Goal: Transaction & Acquisition: Purchase product/service

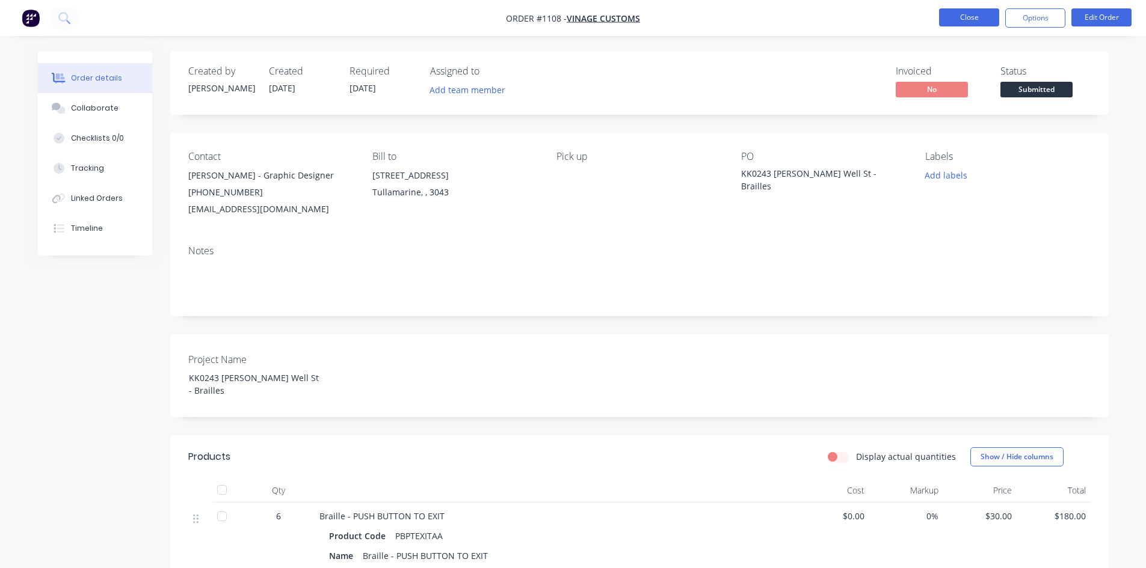
click at [966, 10] on button "Close" at bounding box center [969, 17] width 60 height 18
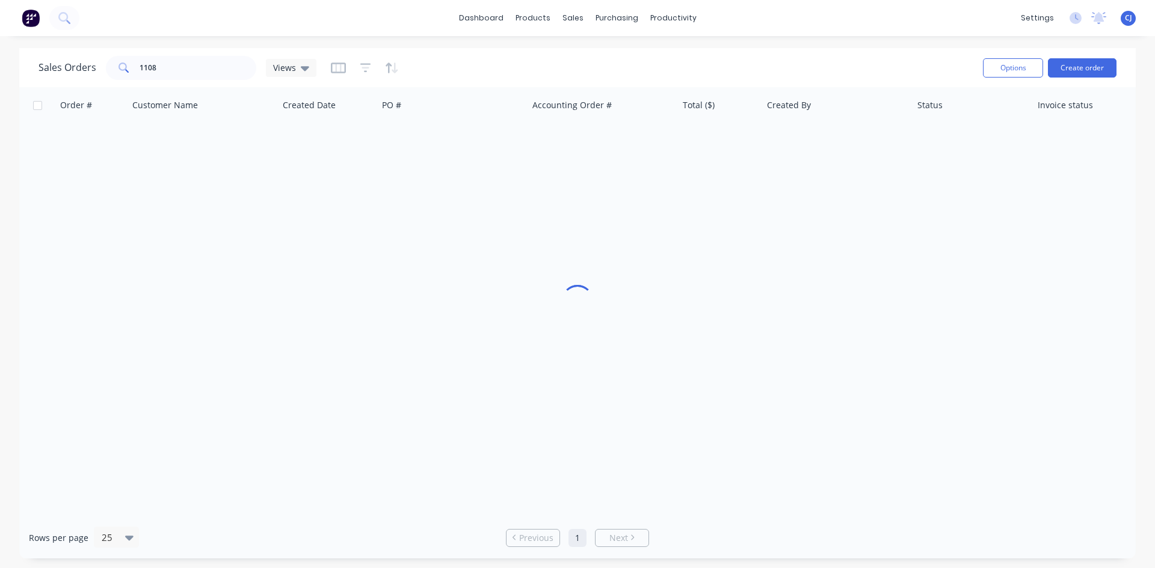
click at [35, 22] on img at bounding box center [31, 18] width 18 height 18
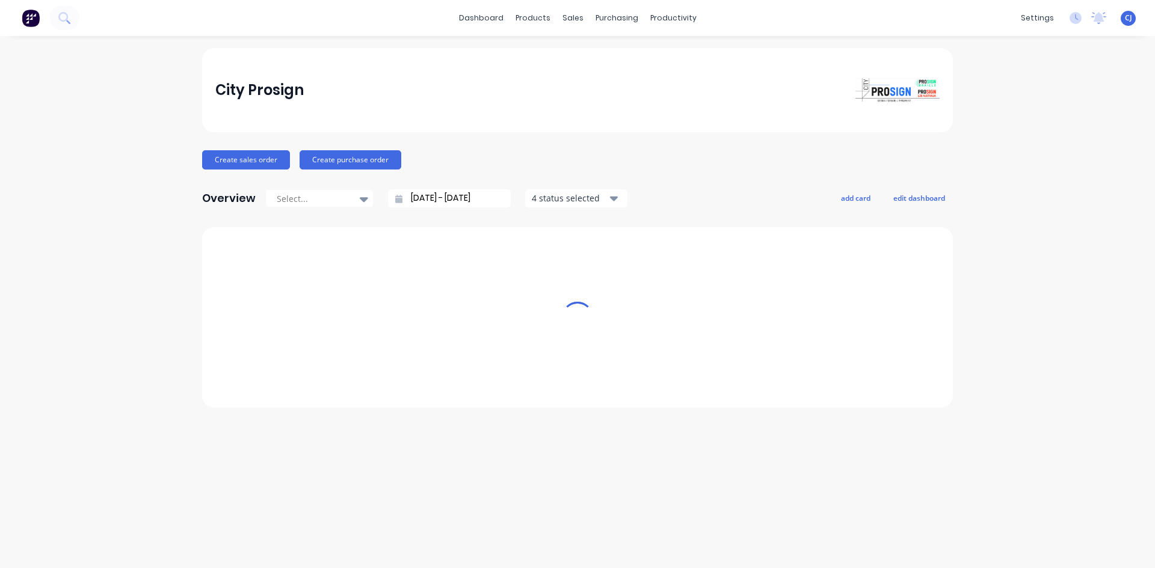
click at [1126, 14] on span "CJ" at bounding box center [1128, 18] width 7 height 11
click at [1011, 155] on div "Sign out" at bounding box center [1024, 151] width 32 height 11
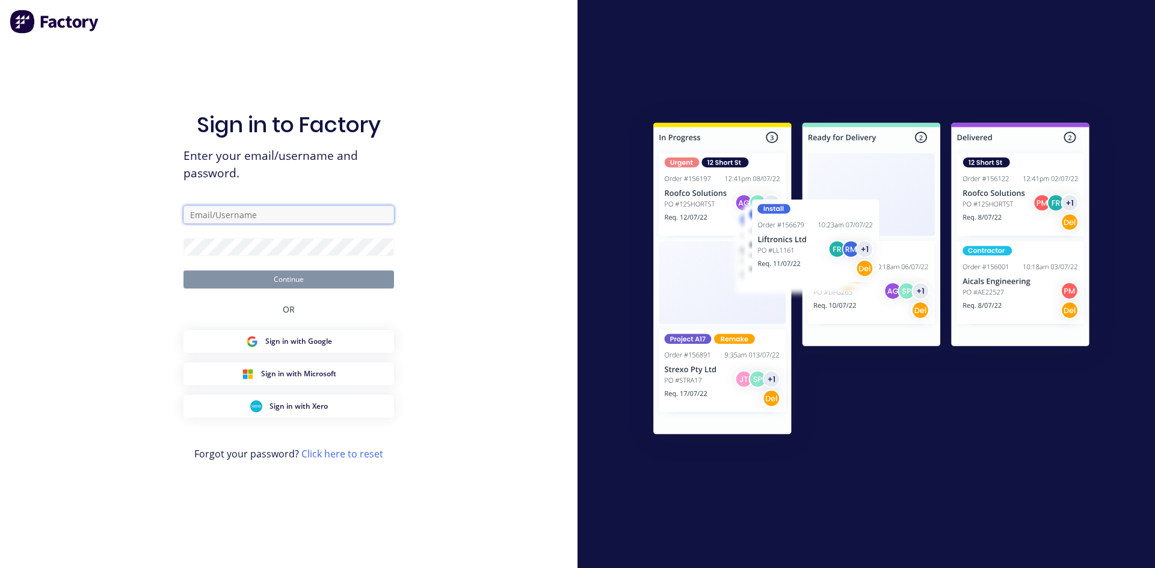
click at [321, 217] on input "text" at bounding box center [288, 215] width 211 height 18
type input "[PERSON_NAME][EMAIL_ADDRESS][DOMAIN_NAME]"
click at [183, 271] on button "Continue" at bounding box center [288, 280] width 211 height 18
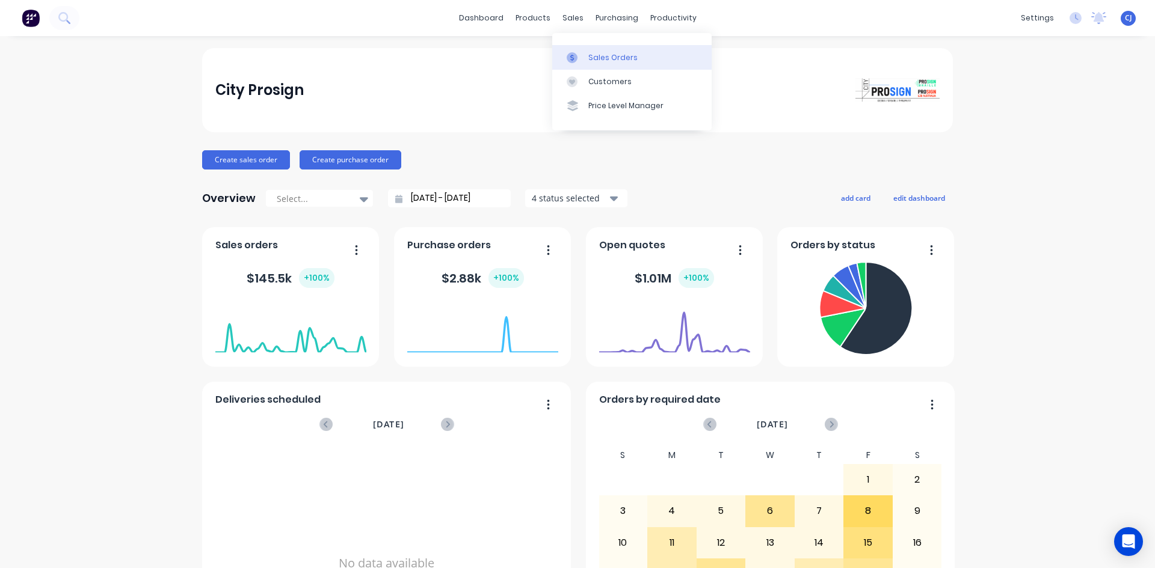
click at [586, 54] on link "Sales Orders" at bounding box center [631, 57] width 159 height 24
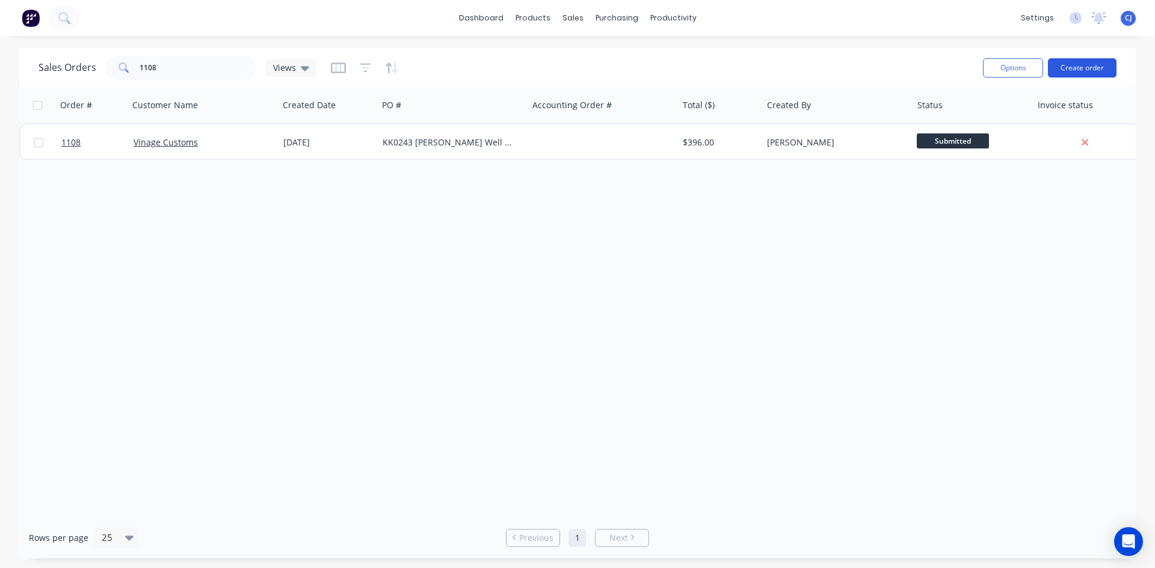
click at [1069, 70] on button "Create order" at bounding box center [1082, 67] width 69 height 19
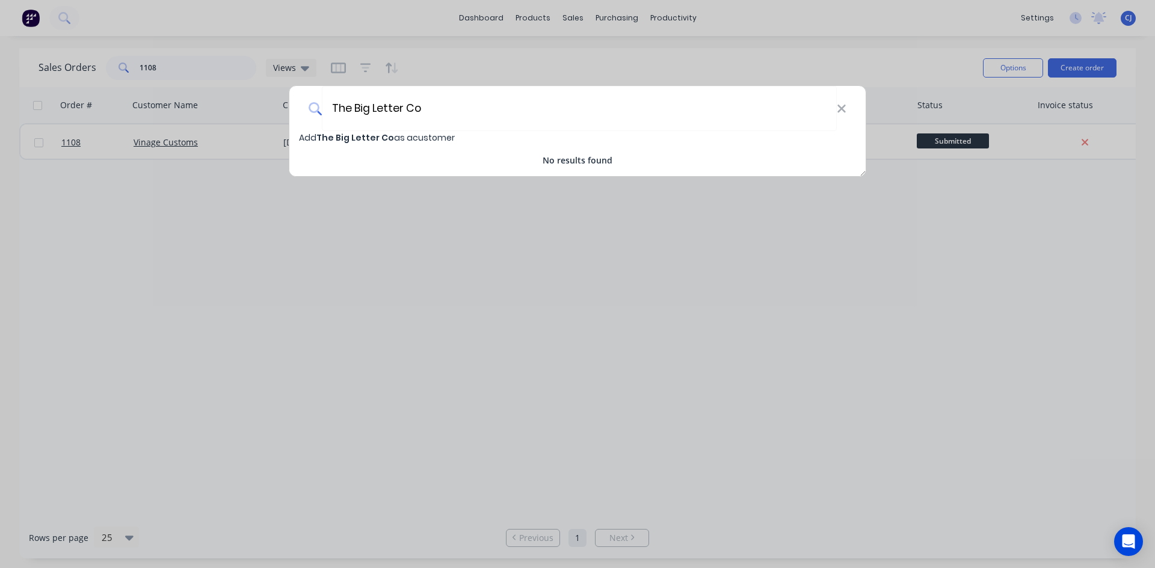
type input "The Big Letter Co"
click at [375, 140] on span "The Big Letter Co" at bounding box center [355, 138] width 78 height 12
select select "AU"
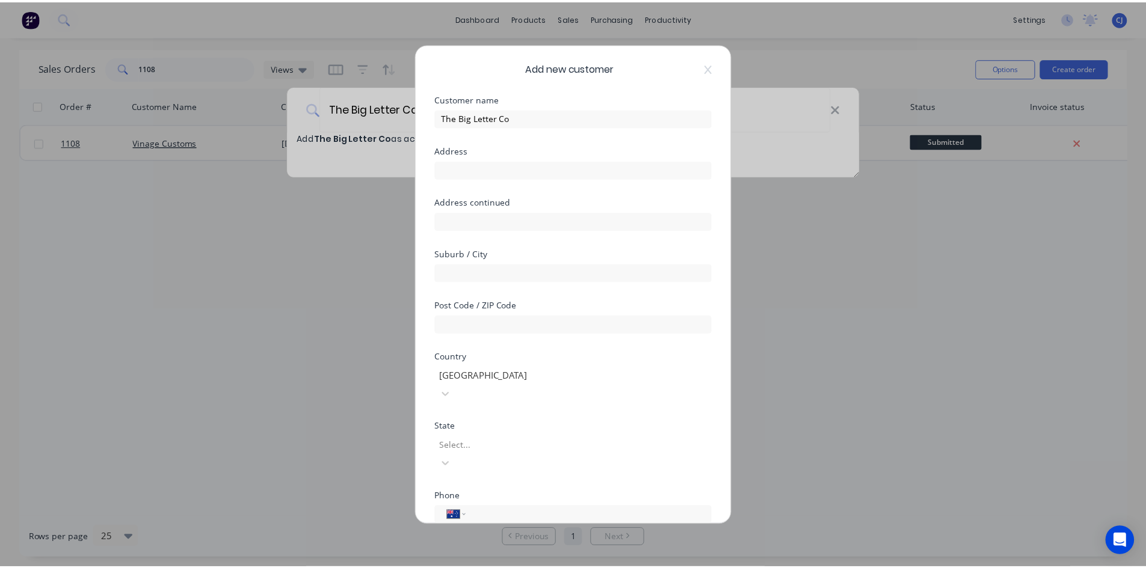
scroll to position [106, 0]
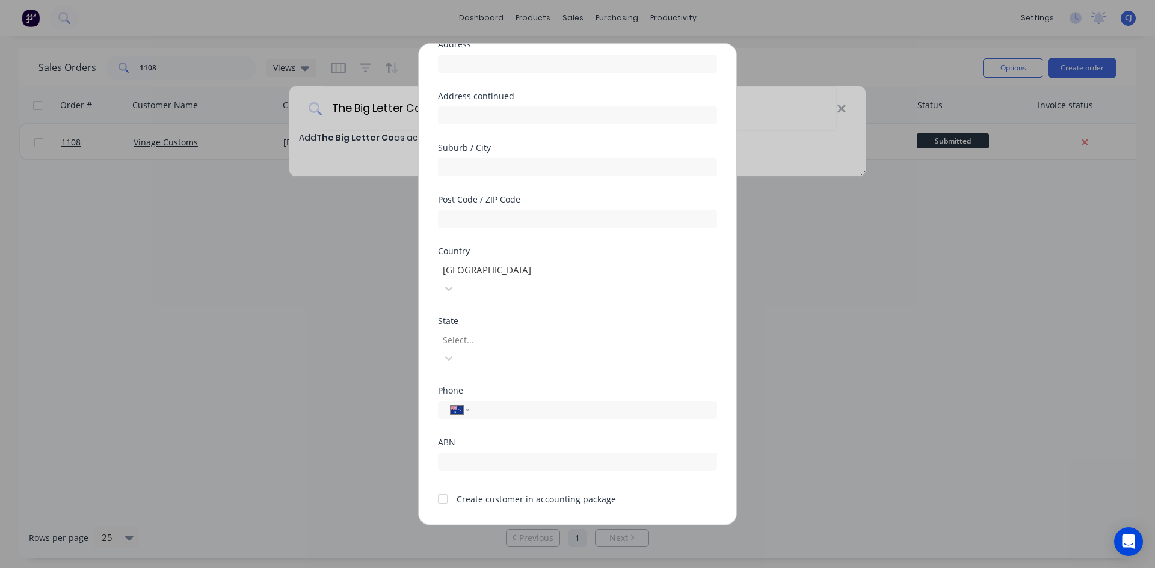
click at [516, 387] on div "Phone International [GEOGRAPHIC_DATA] [GEOGRAPHIC_DATA] [GEOGRAPHIC_DATA] [GEOG…" at bounding box center [577, 403] width 279 height 32
click at [512, 403] on input "tel" at bounding box center [591, 410] width 227 height 14
paste input "1300 001 802"
type input "1300 001 802"
click at [550, 525] on button "Save" at bounding box center [539, 534] width 66 height 19
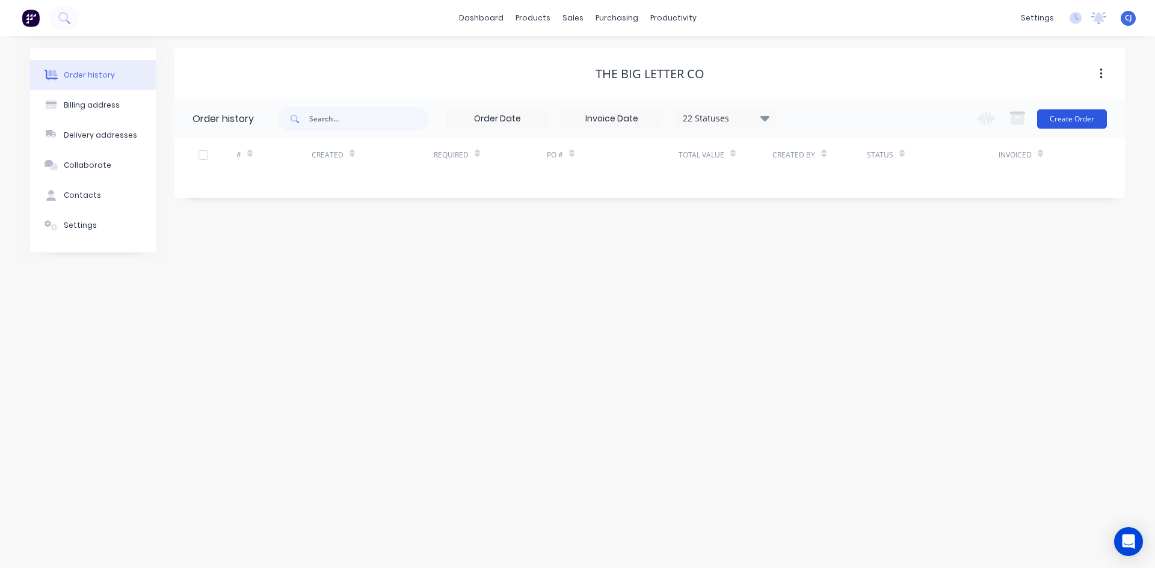
click at [1077, 117] on button "Create Order" at bounding box center [1072, 118] width 70 height 19
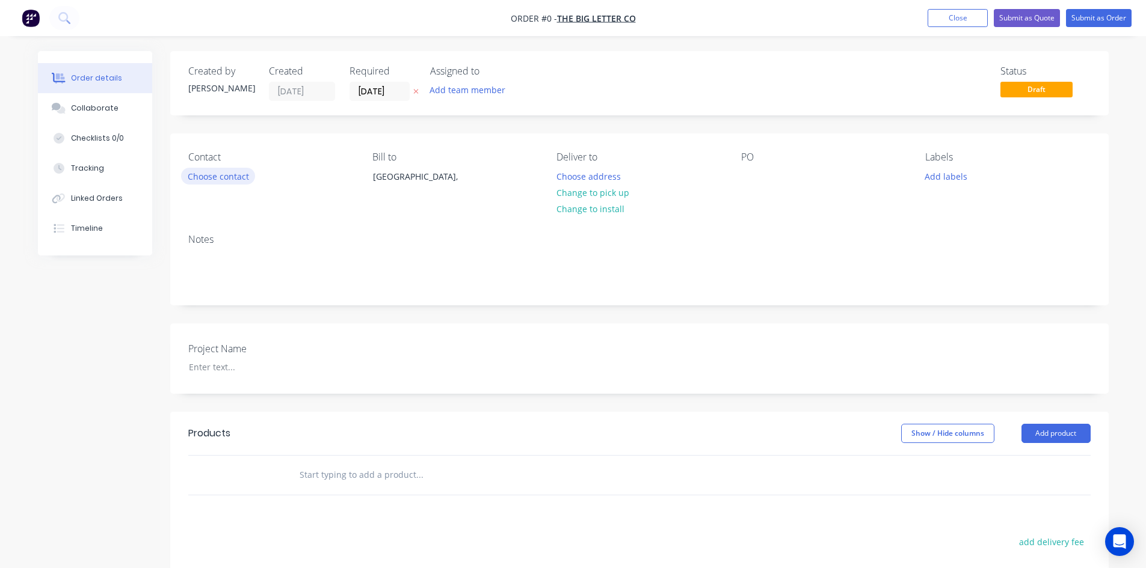
click at [210, 182] on button "Choose contact" at bounding box center [218, 176] width 74 height 16
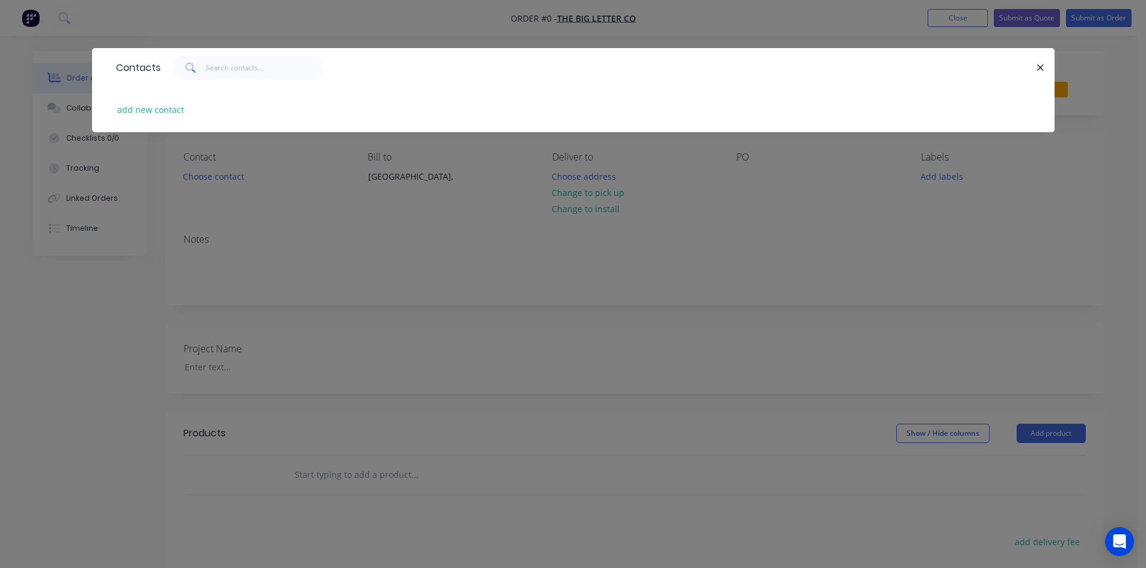
click at [168, 100] on div "add new contact" at bounding box center [573, 109] width 926 height 45
click at [162, 113] on button "add new contact" at bounding box center [150, 110] width 79 height 16
select select "AU"
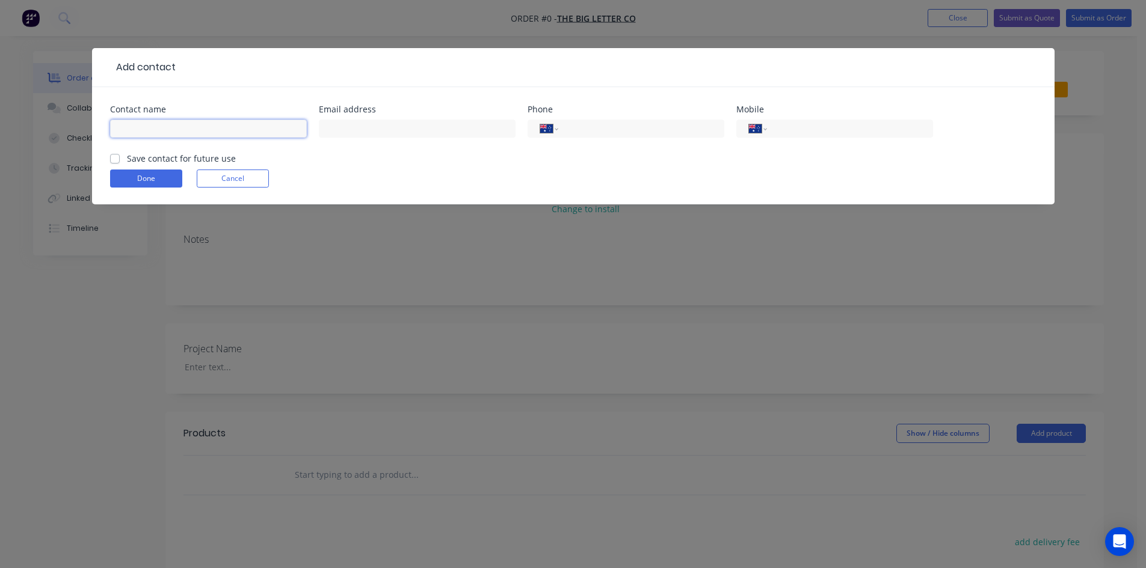
click at [142, 124] on input "text" at bounding box center [208, 129] width 197 height 18
paste input "[PERSON_NAME]"
type input "[PERSON_NAME]"
click at [422, 131] on input "text" at bounding box center [417, 129] width 197 height 18
paste input "[EMAIL_ADDRESS][DOMAIN_NAME]"
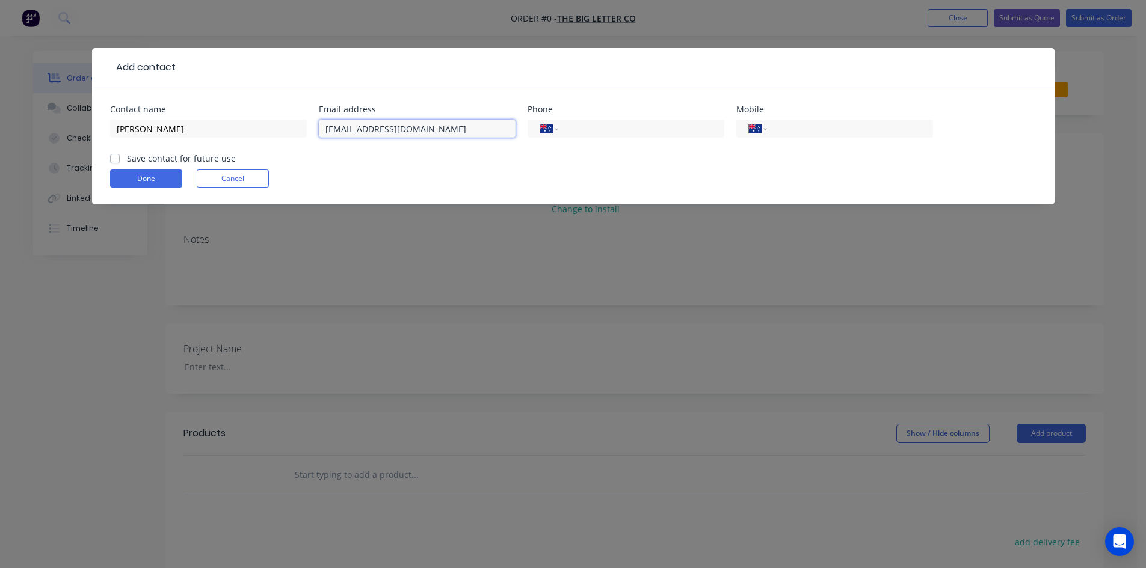
type input "[EMAIL_ADDRESS][DOMAIN_NAME]"
drag, startPoint x: 674, startPoint y: 130, endPoint x: 663, endPoint y: 130, distance: 10.8
click at [674, 130] on input "tel" at bounding box center [639, 129] width 144 height 14
paste input "1300 001 802"
type input "1300 001 802"
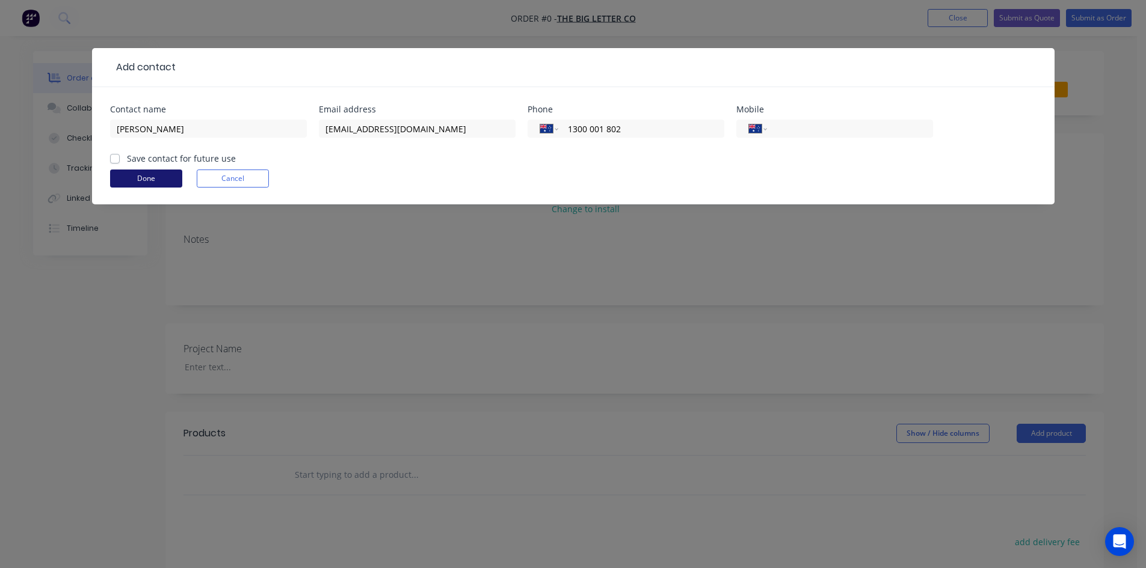
click at [127, 174] on button "Done" at bounding box center [146, 179] width 72 height 18
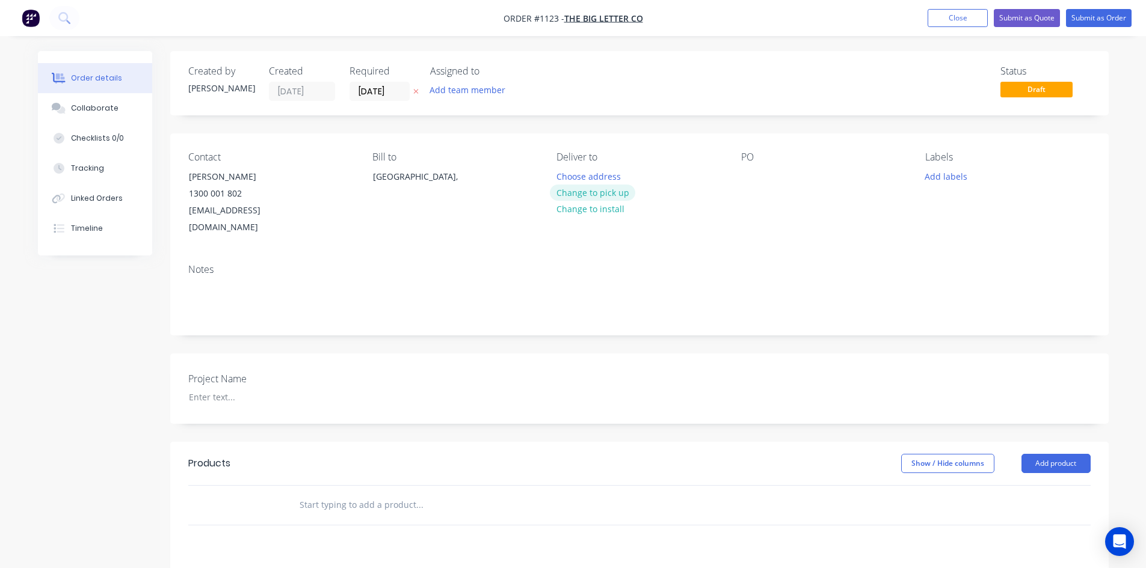
click at [599, 194] on button "Change to pick up" at bounding box center [592, 193] width 85 height 16
click at [763, 177] on div "PO" at bounding box center [823, 194] width 165 height 85
click at [753, 182] on div at bounding box center [750, 176] width 19 height 17
click at [748, 174] on div at bounding box center [750, 176] width 19 height 17
paste div
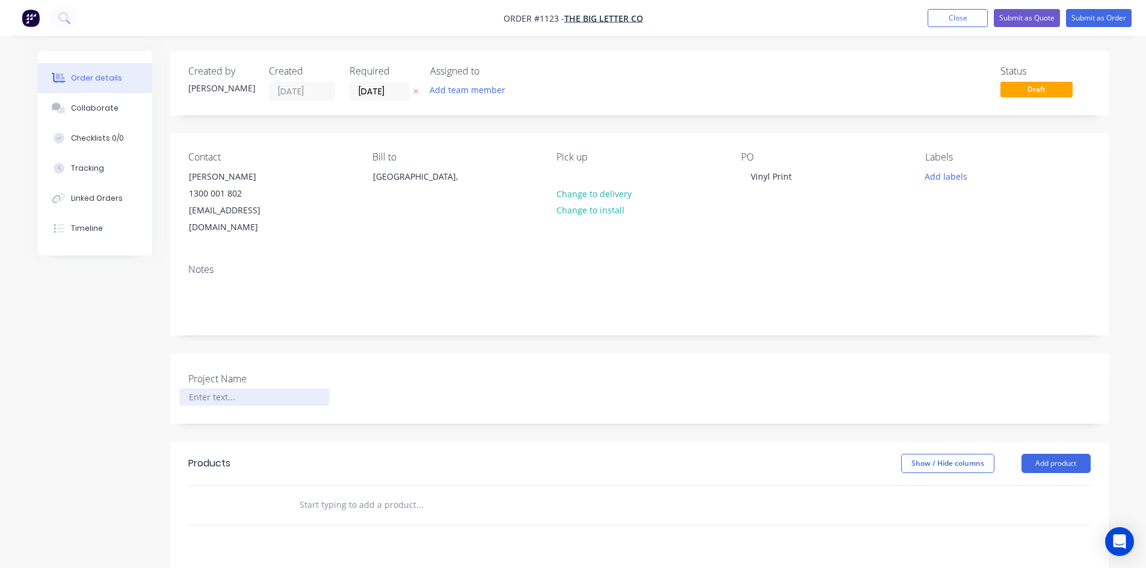
click at [209, 389] on div at bounding box center [254, 397] width 150 height 17
paste div
click at [318, 493] on input "text" at bounding box center [419, 505] width 241 height 24
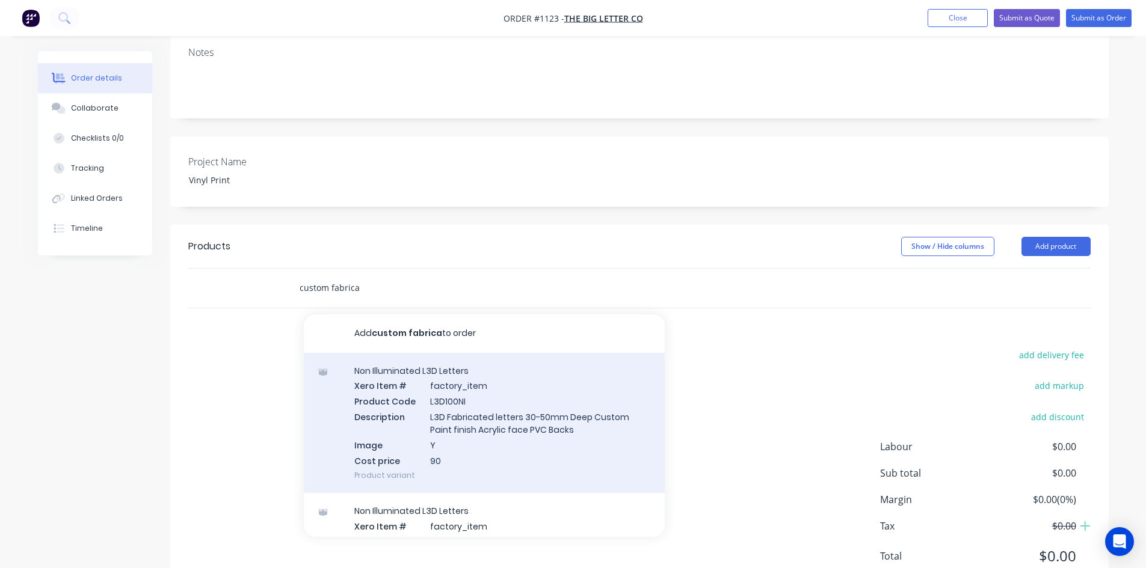
scroll to position [241, 0]
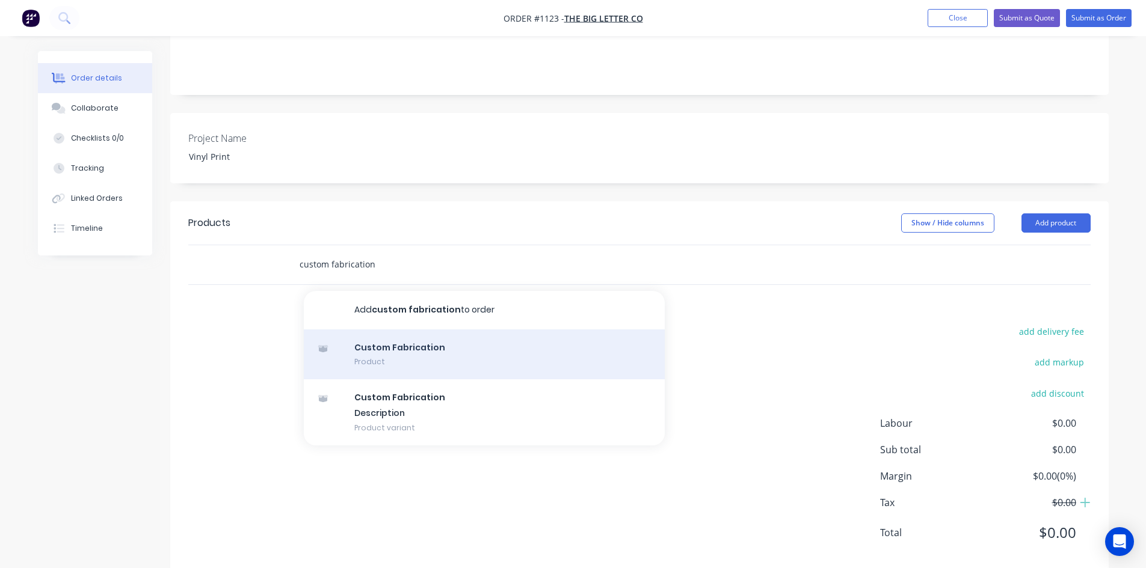
type input "custom fabrication"
click at [419, 337] on div "Custom Fabrication Product" at bounding box center [484, 355] width 361 height 51
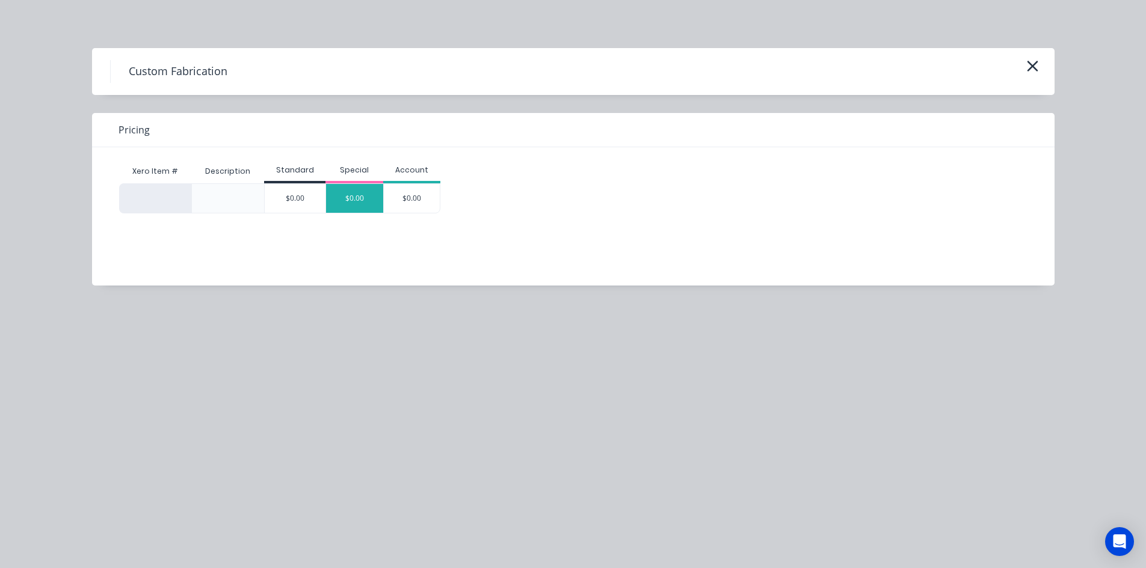
click at [358, 207] on div "$0.00" at bounding box center [354, 198] width 57 height 29
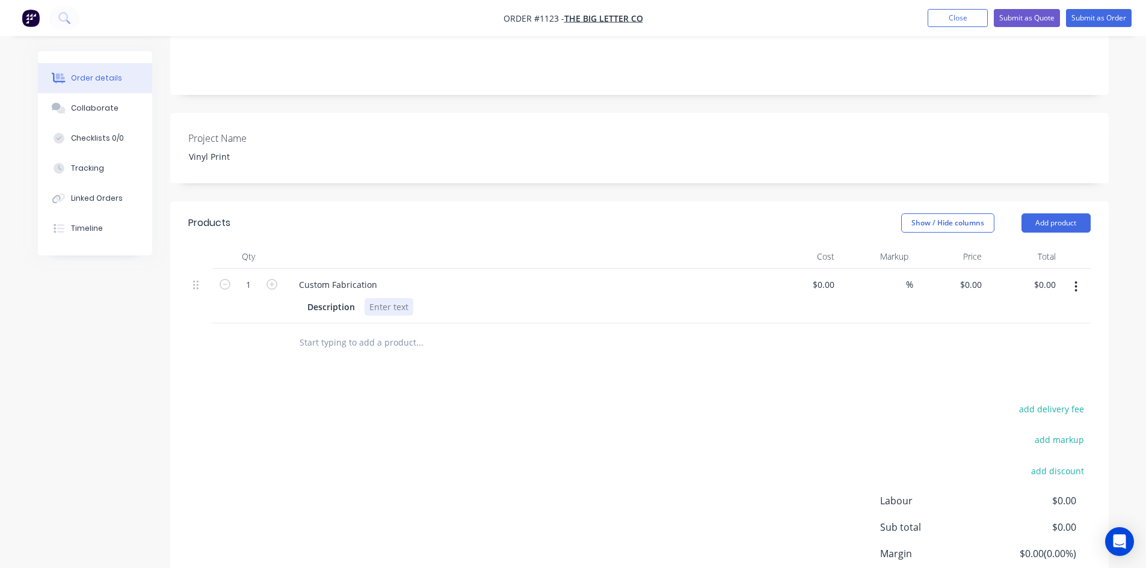
click at [382, 298] on div at bounding box center [389, 306] width 49 height 17
drag, startPoint x: 377, startPoint y: 268, endPoint x: 271, endPoint y: 272, distance: 105.3
click at [272, 272] on div "1 Custom Fabrication Description $0.00 $0.00 % $0.00 $0.00 $0.00 $0.00" at bounding box center [639, 296] width 902 height 55
click at [388, 298] on div at bounding box center [389, 306] width 49 height 17
click at [383, 298] on div at bounding box center [389, 306] width 49 height 17
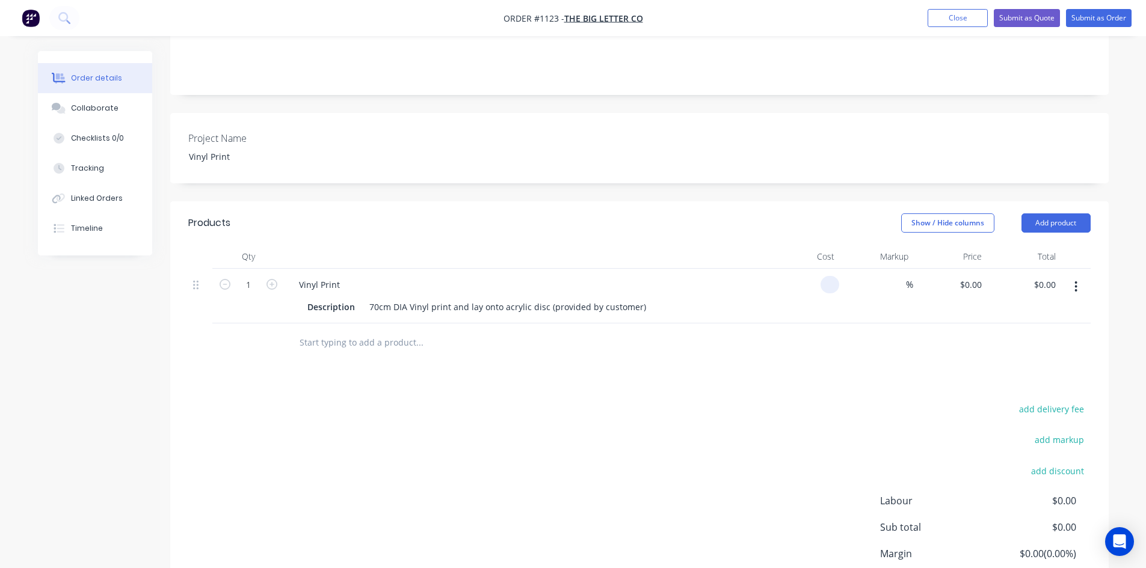
click at [817, 269] on div at bounding box center [803, 296] width 74 height 55
type input "$130.00"
click at [733, 202] on header "Products Show / Hide columns Add product" at bounding box center [639, 223] width 938 height 43
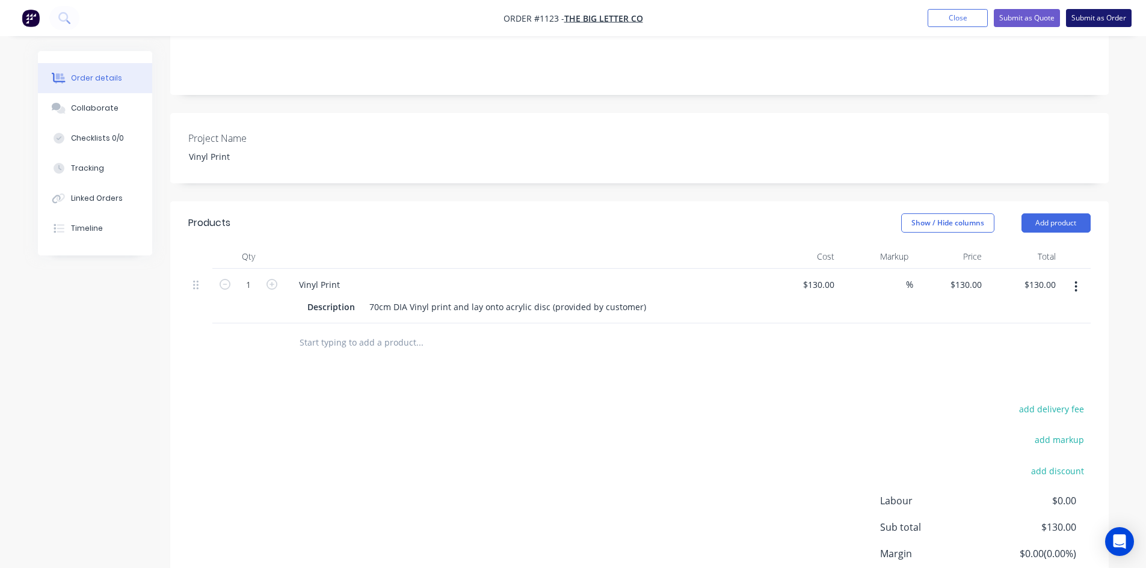
click at [1095, 14] on button "Submit as Order" at bounding box center [1099, 18] width 66 height 18
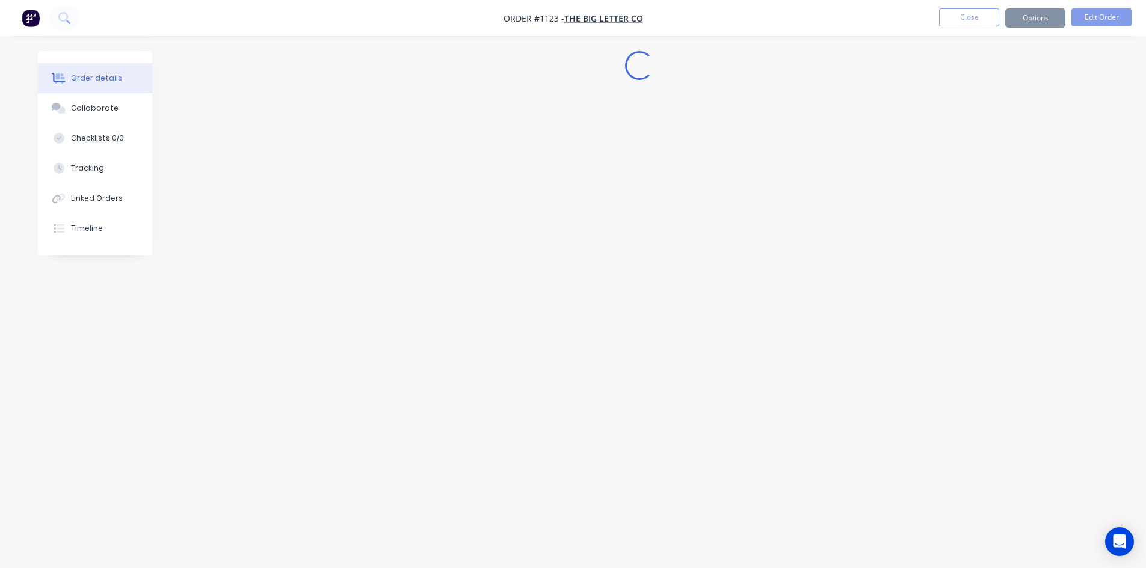
scroll to position [0, 0]
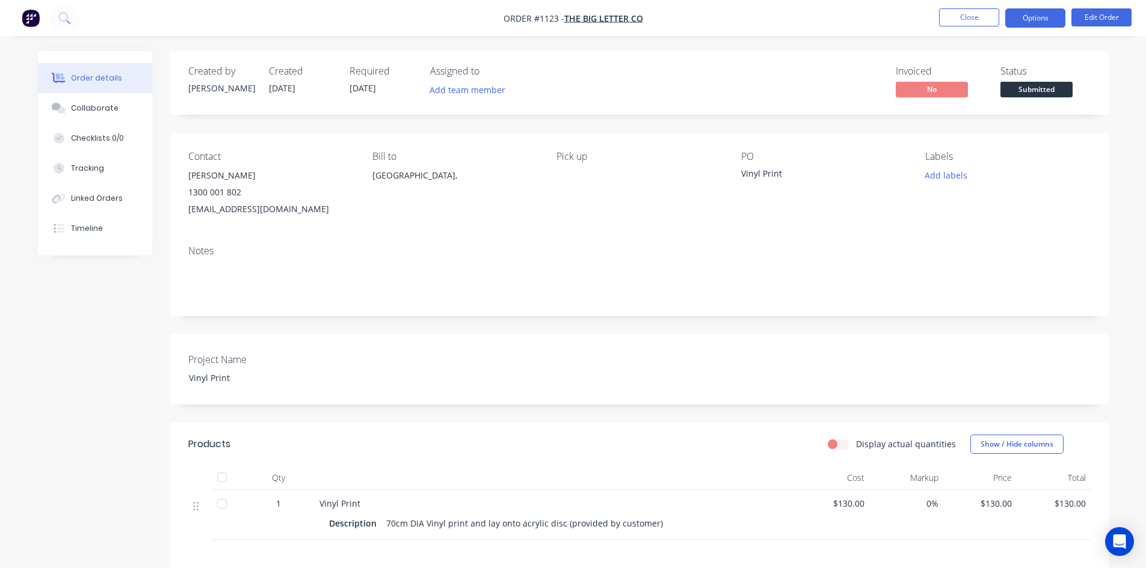
click at [1048, 19] on button "Options" at bounding box center [1035, 17] width 60 height 19
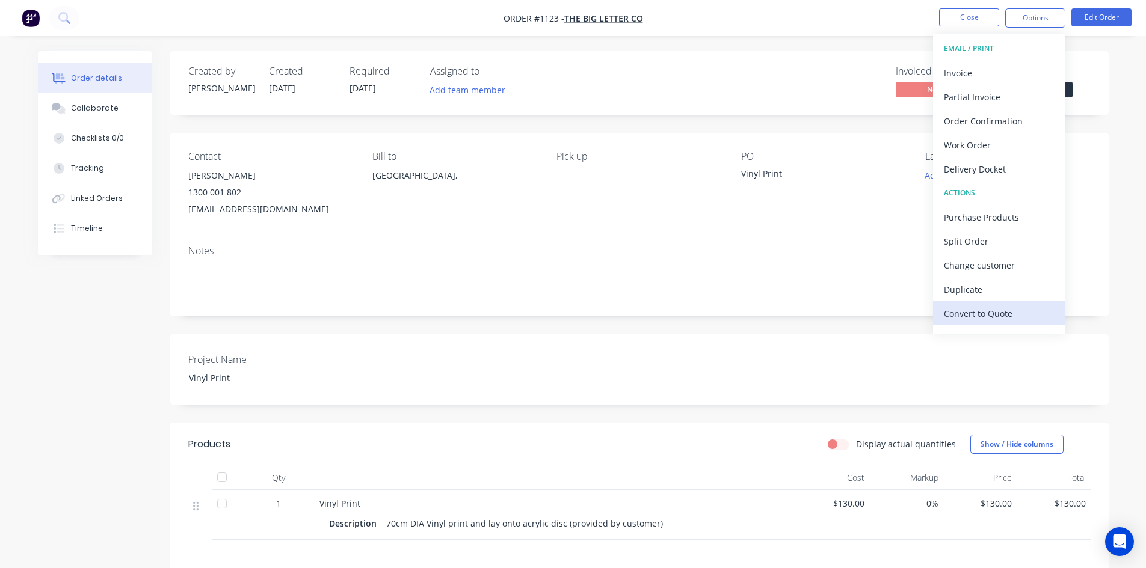
click at [982, 309] on div "Convert to Quote" at bounding box center [999, 313] width 111 height 17
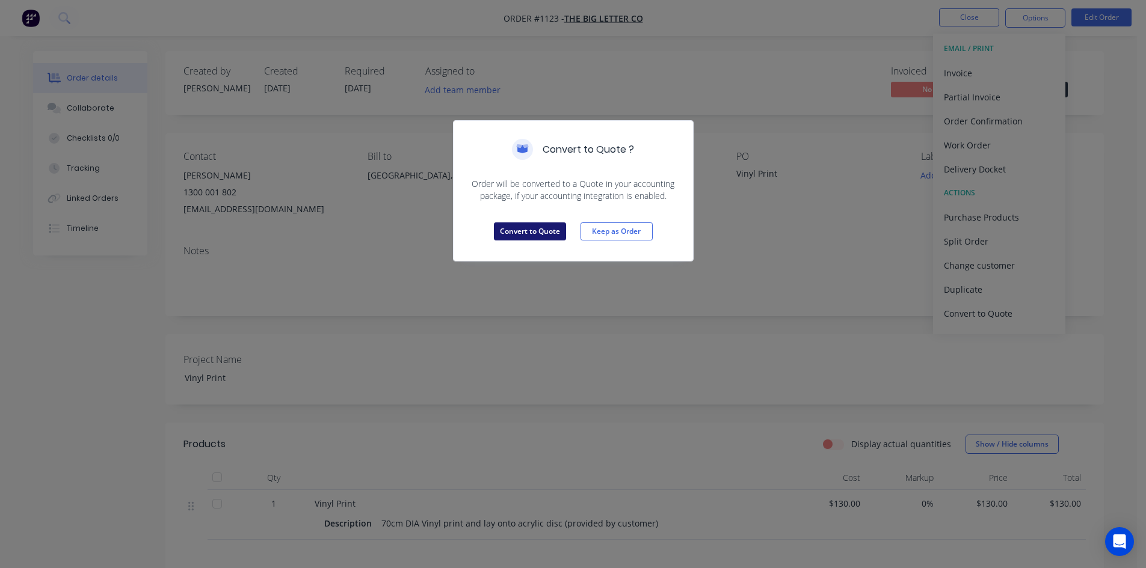
click at [544, 228] on button "Convert to Quote" at bounding box center [530, 232] width 72 height 18
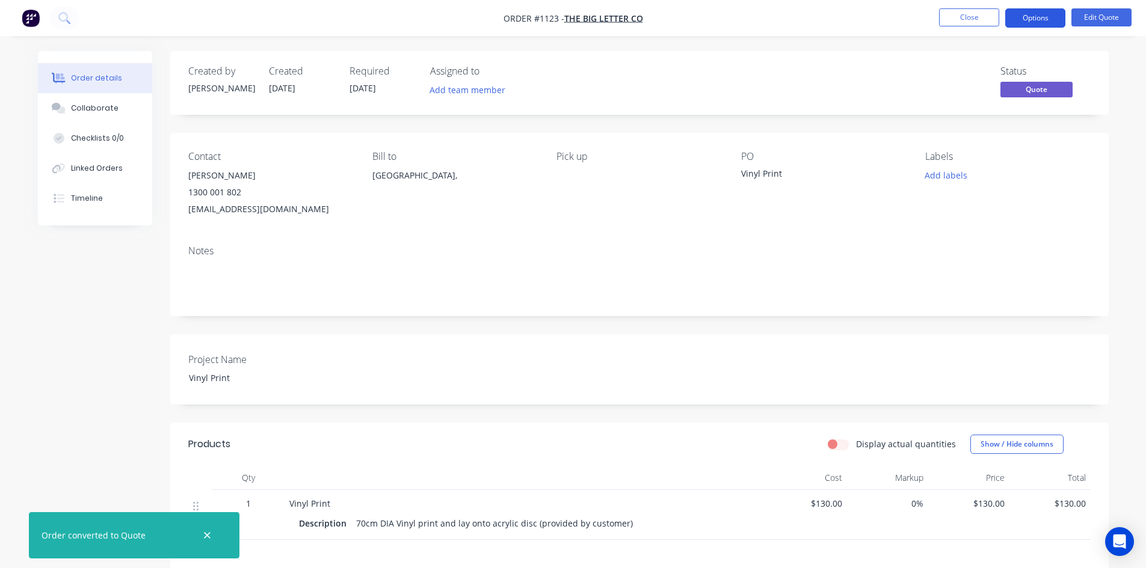
click at [1035, 16] on button "Options" at bounding box center [1035, 17] width 60 height 19
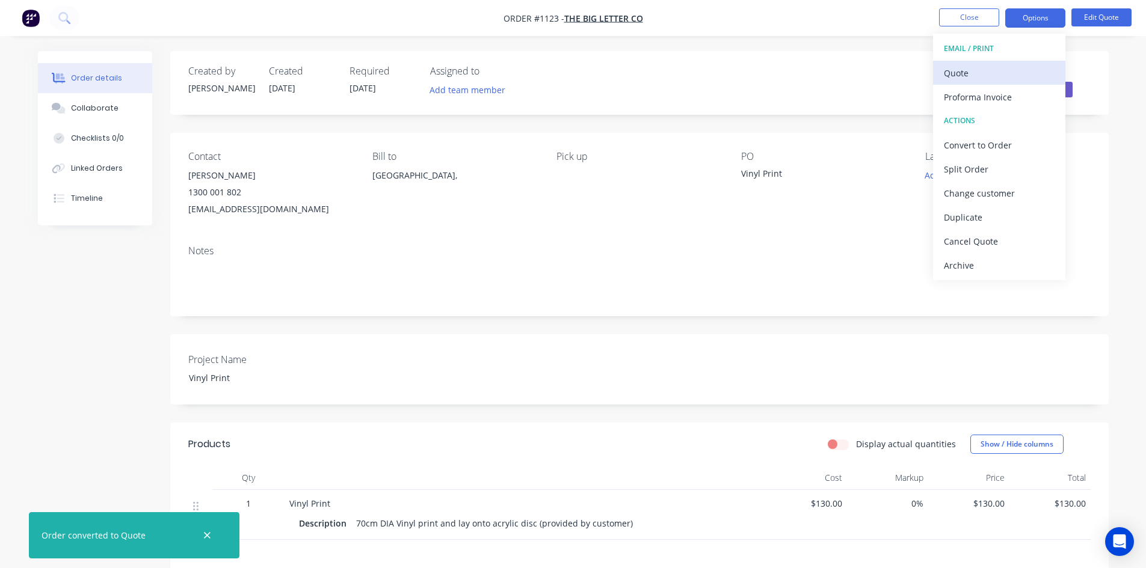
click at [992, 79] on div "Quote" at bounding box center [999, 72] width 111 height 17
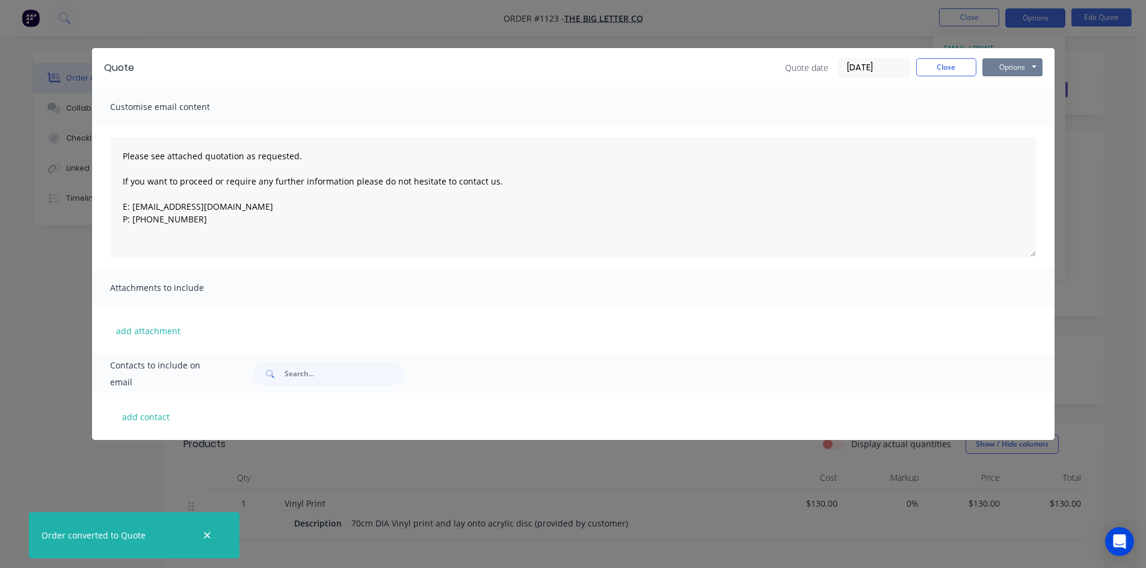
click at [1003, 67] on button "Options" at bounding box center [1012, 67] width 60 height 18
click at [1008, 107] on button "Print" at bounding box center [1020, 109] width 77 height 20
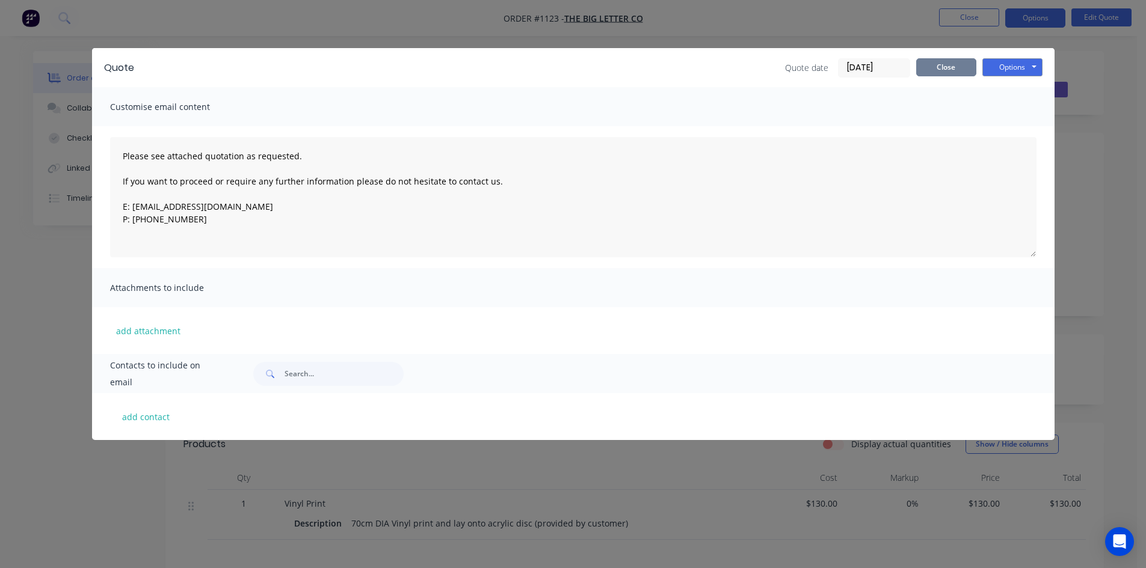
drag, startPoint x: 950, startPoint y: 67, endPoint x: 1050, endPoint y: 30, distance: 105.8
click at [951, 67] on button "Close" at bounding box center [946, 67] width 60 height 18
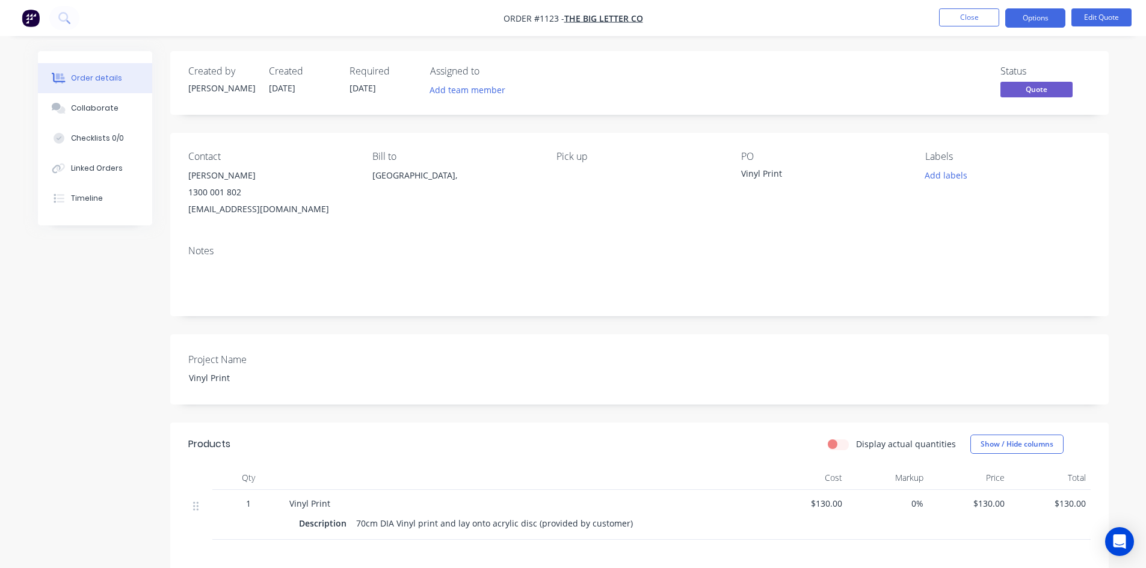
click at [1044, 90] on span "Quote" at bounding box center [1036, 89] width 72 height 15
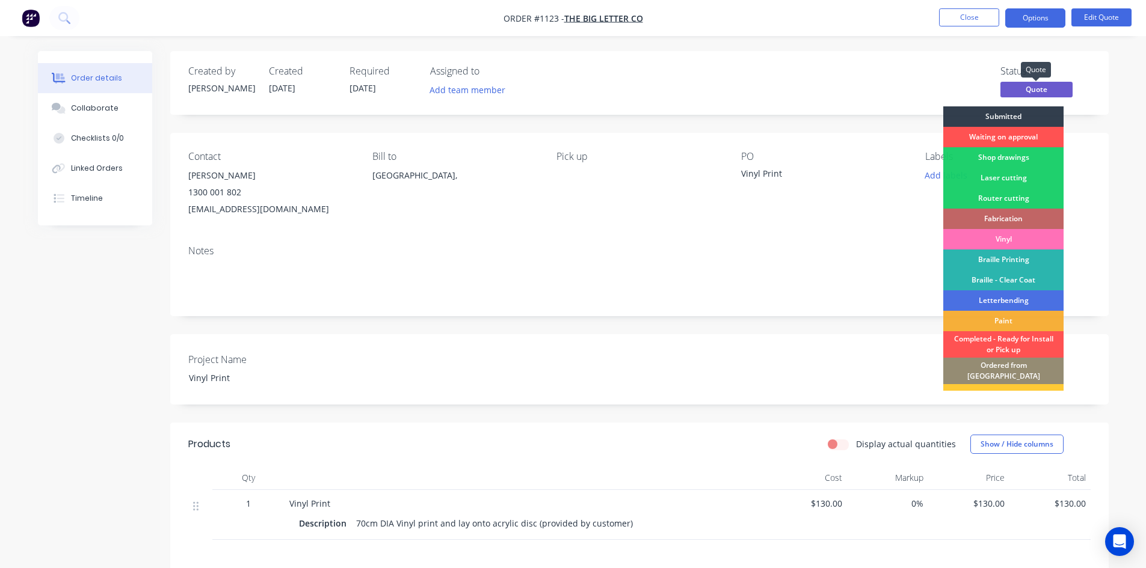
click at [1043, 90] on span "Quote" at bounding box center [1036, 89] width 72 height 15
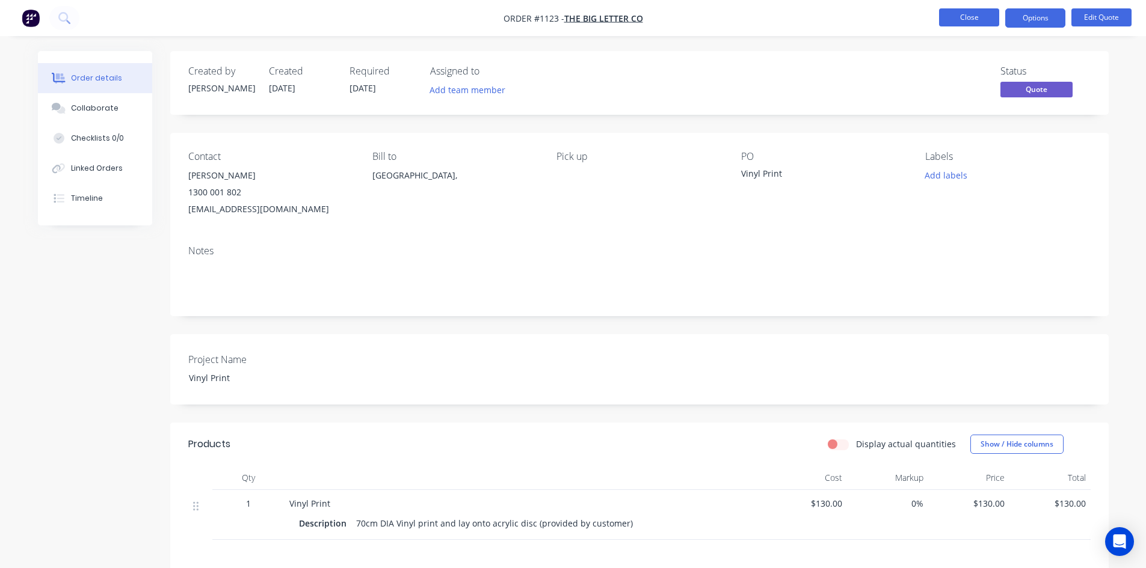
click at [950, 17] on button "Close" at bounding box center [969, 17] width 60 height 18
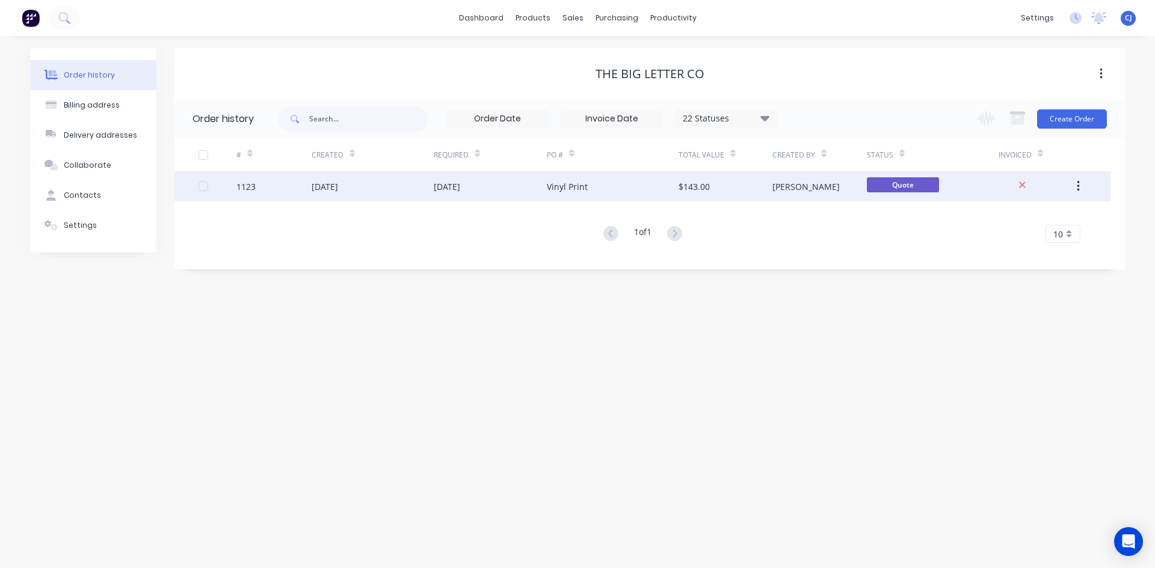
click at [805, 184] on div "[PERSON_NAME]" at bounding box center [819, 186] width 94 height 30
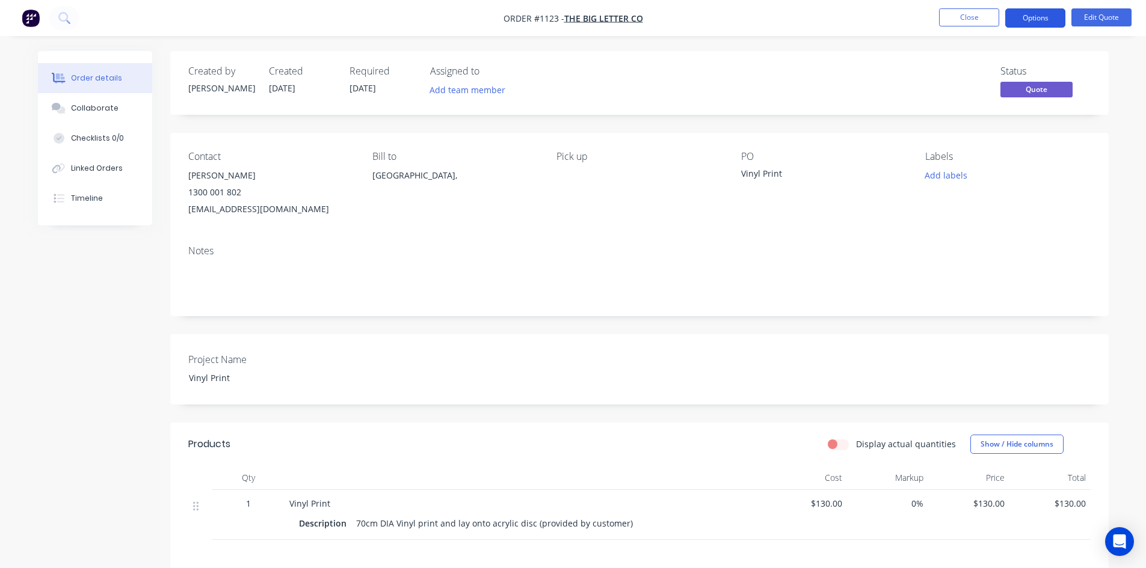
click at [1039, 17] on button "Options" at bounding box center [1035, 17] width 60 height 19
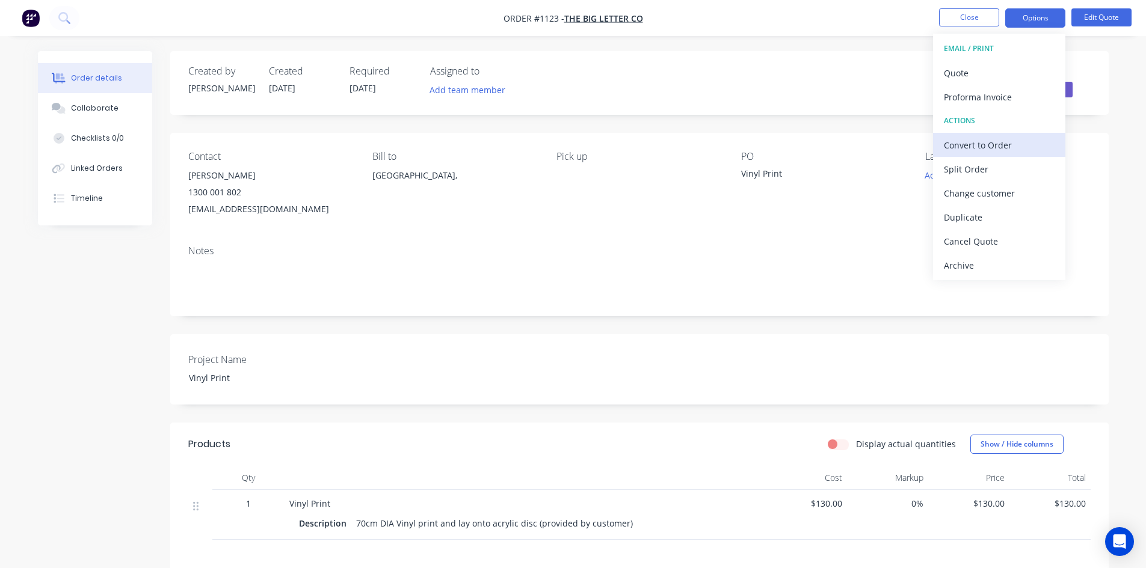
click at [985, 140] on div "Convert to Order" at bounding box center [999, 145] width 111 height 17
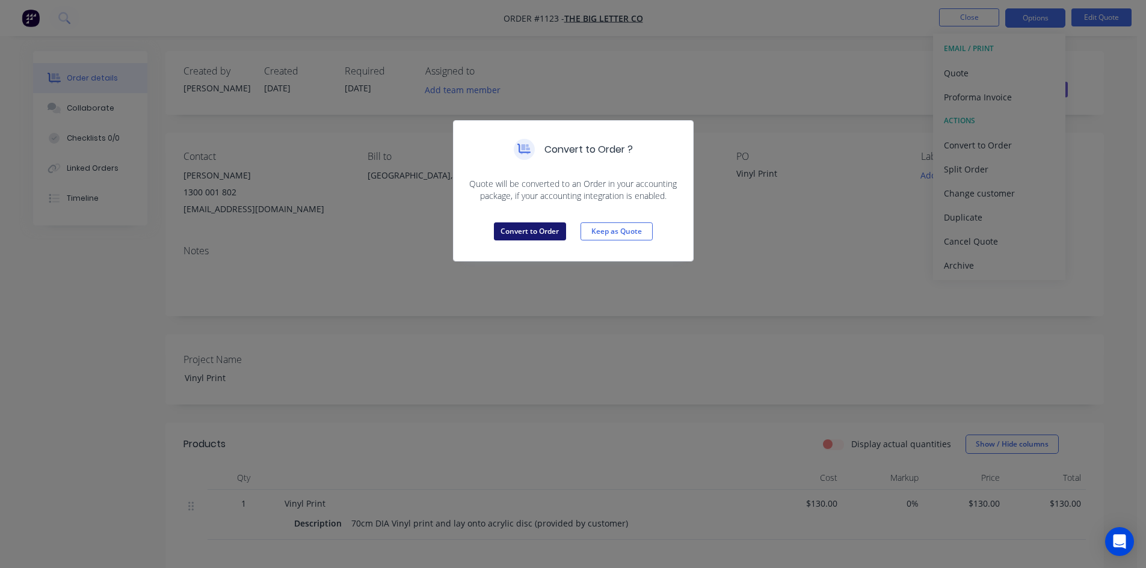
click at [544, 237] on button "Convert to Order" at bounding box center [530, 232] width 72 height 18
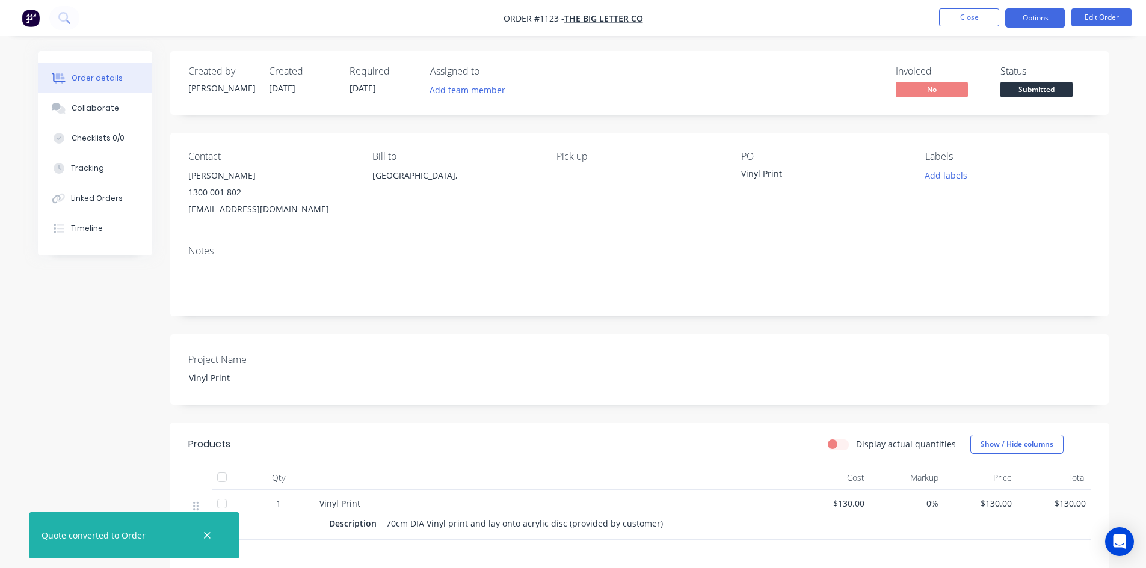
click at [1035, 16] on button "Options" at bounding box center [1035, 17] width 60 height 19
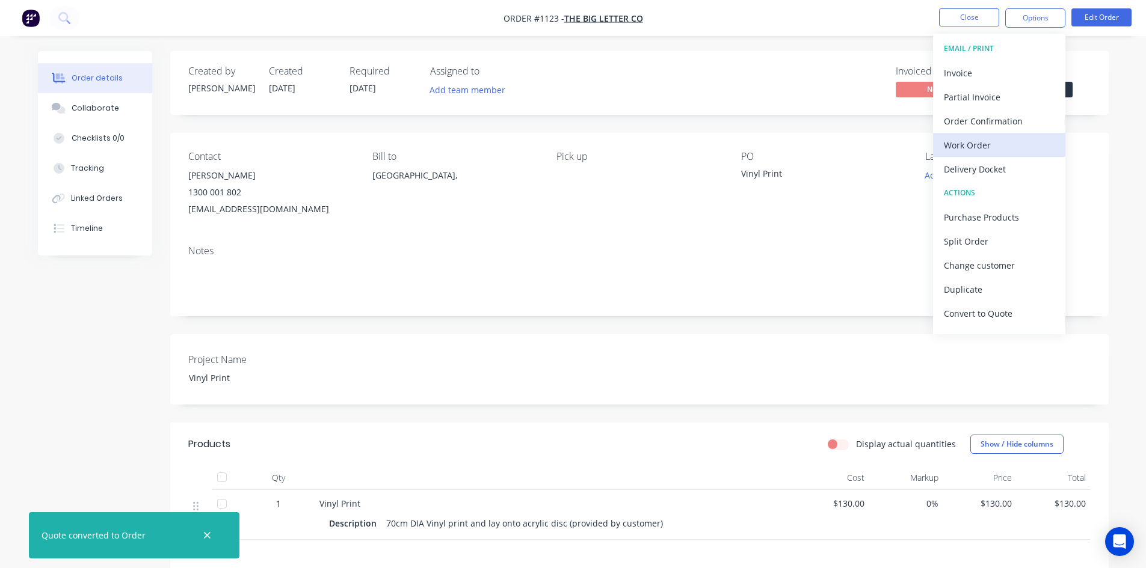
click at [1004, 139] on div "Work Order" at bounding box center [999, 145] width 111 height 17
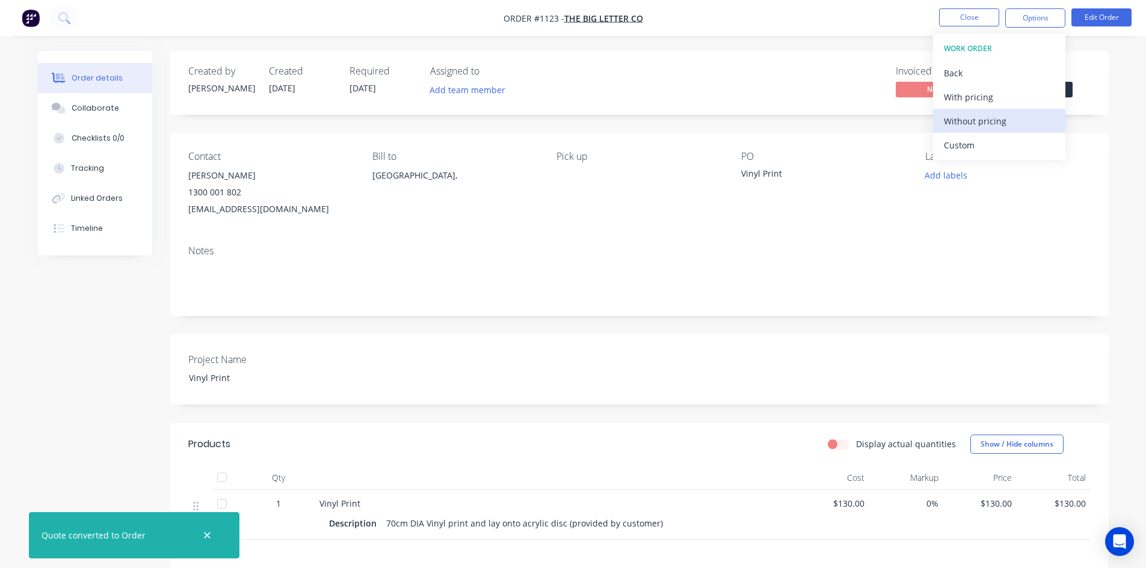
click at [1008, 129] on div "Without pricing" at bounding box center [999, 120] width 111 height 17
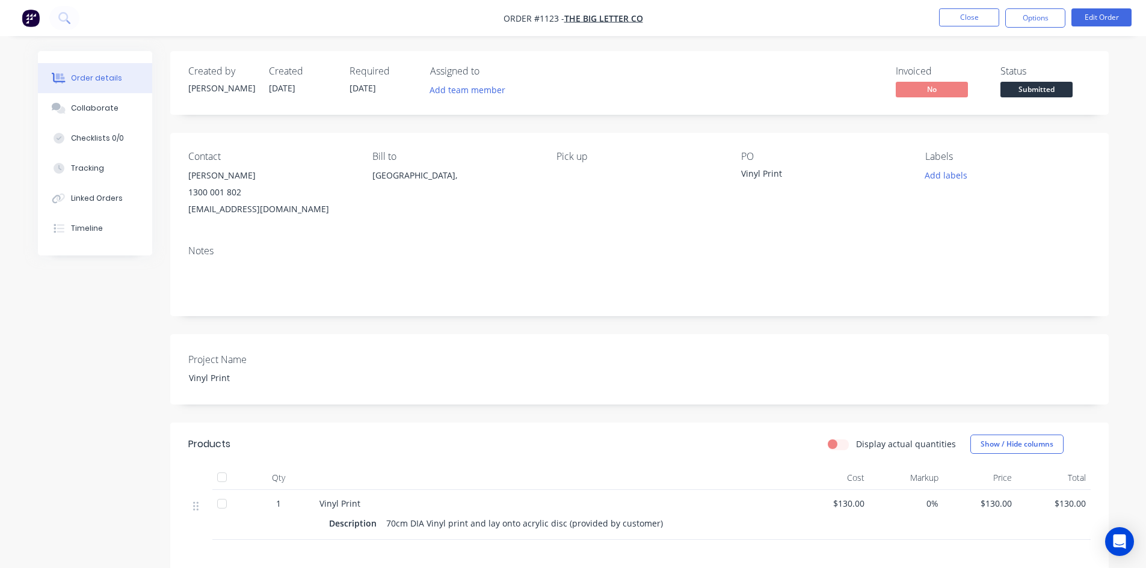
drag, startPoint x: 823, startPoint y: 103, endPoint x: 932, endPoint y: 103, distance: 108.9
click at [825, 102] on div "Created by [PERSON_NAME] Created [DATE] Required [DATE] Assigned to Add team me…" at bounding box center [639, 83] width 938 height 64
click at [1012, 92] on span "Submitted" at bounding box center [1036, 89] width 72 height 15
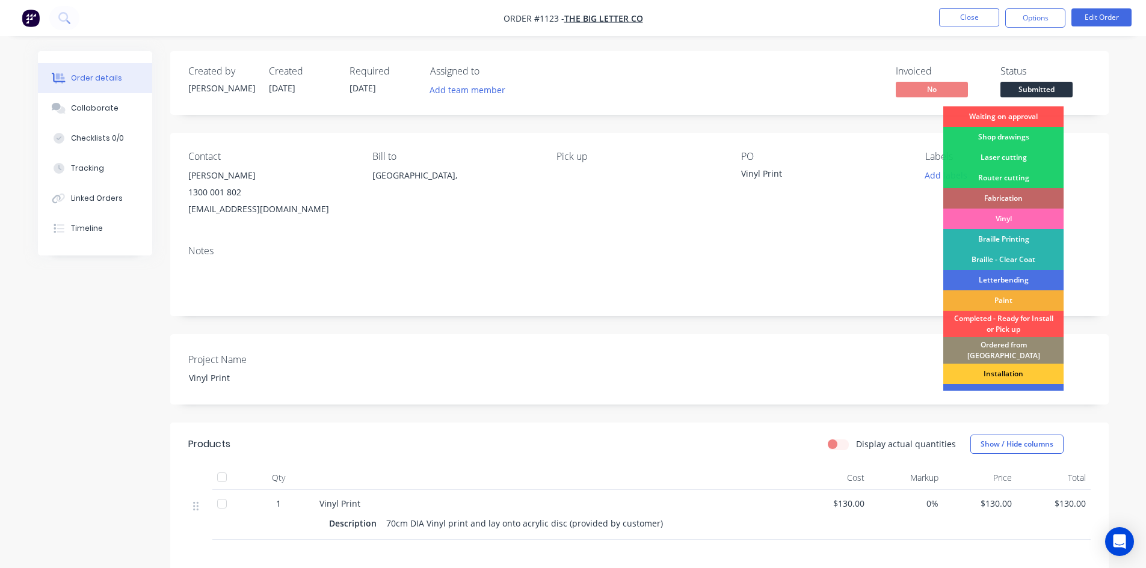
click at [1014, 215] on div "Vinyl" at bounding box center [1003, 219] width 120 height 20
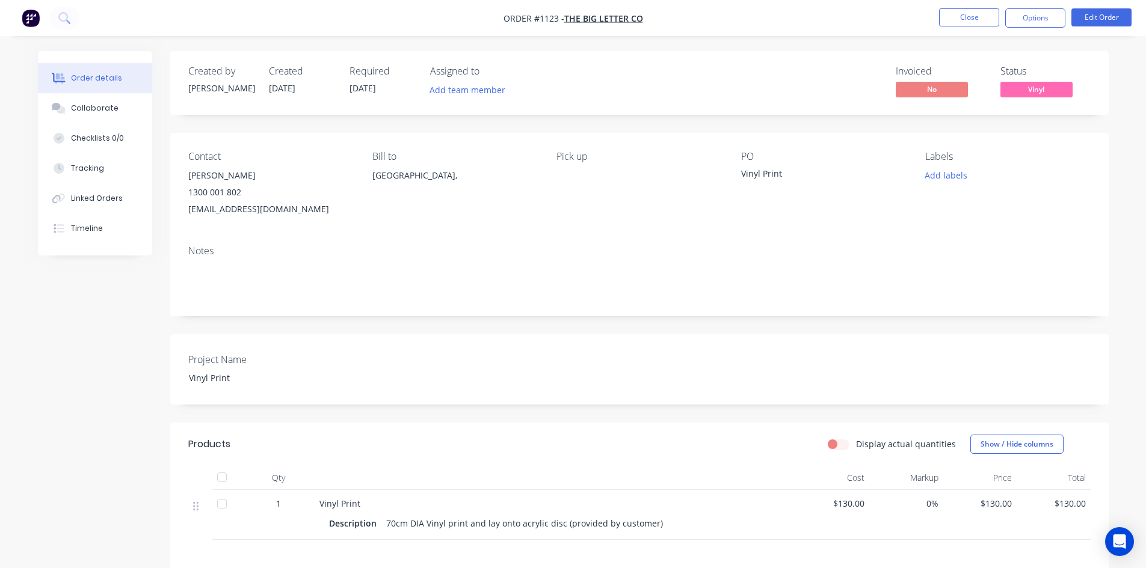
click at [1018, 90] on span "Vinyl" at bounding box center [1036, 89] width 72 height 15
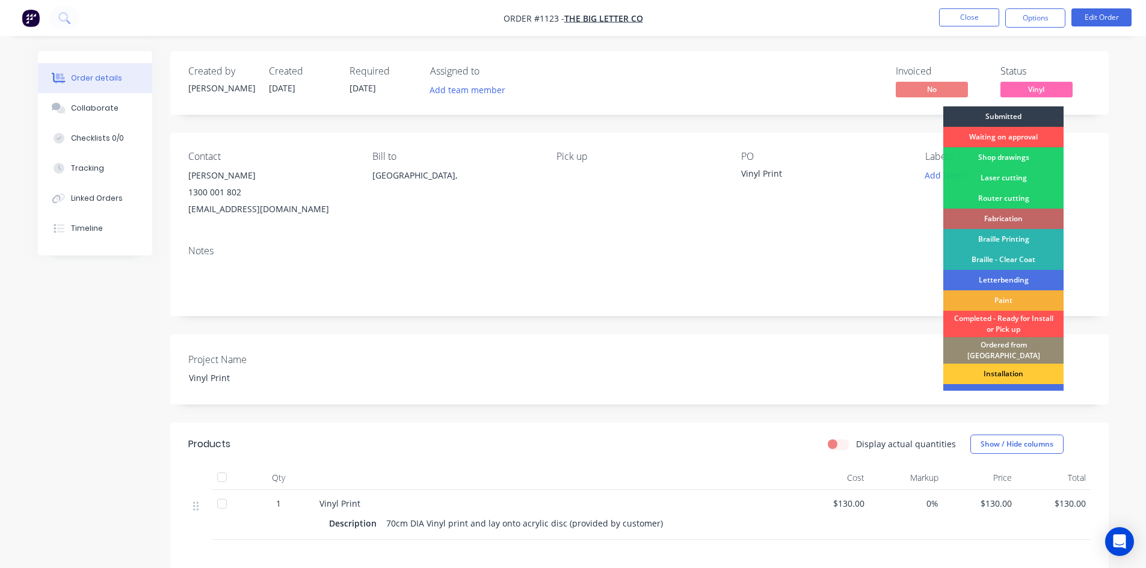
click at [718, 104] on div "Created by [PERSON_NAME] Created [DATE] Required [DATE] Assigned to Add team me…" at bounding box center [639, 83] width 938 height 64
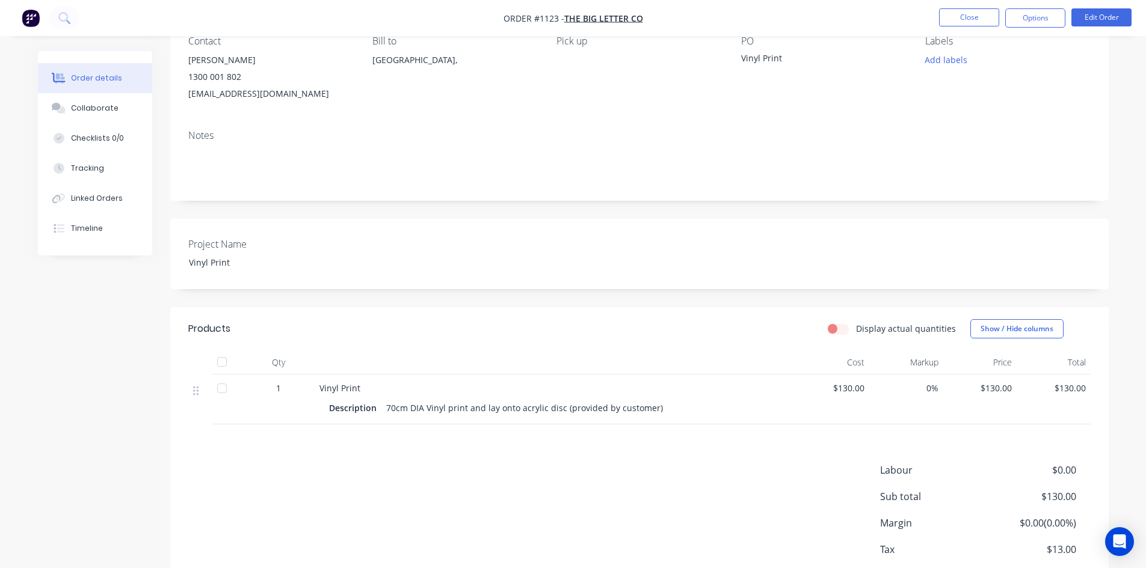
scroll to position [120, 0]
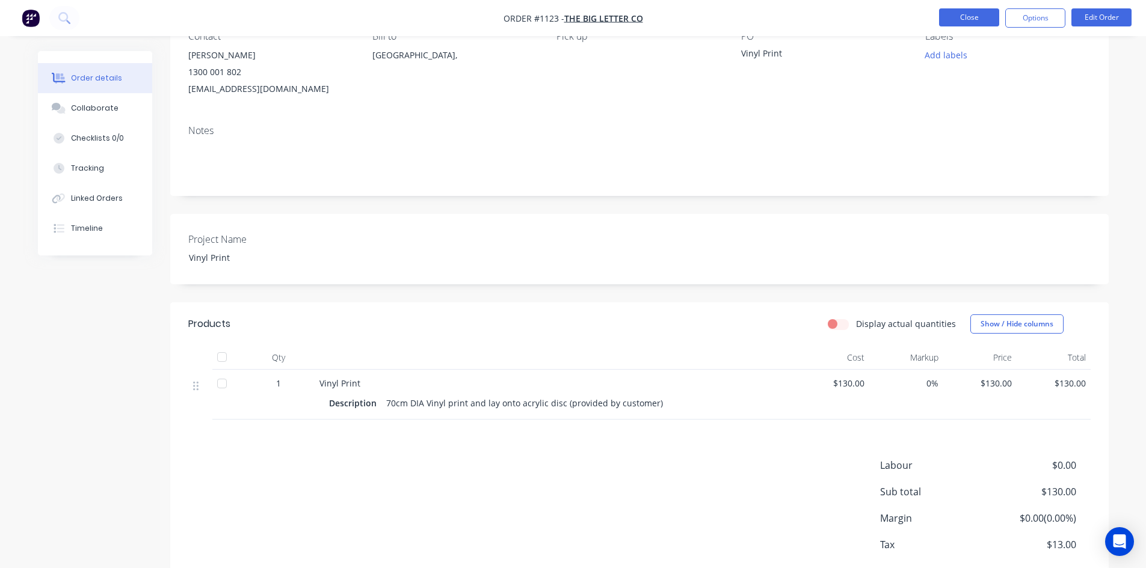
click at [974, 19] on button "Close" at bounding box center [969, 17] width 60 height 18
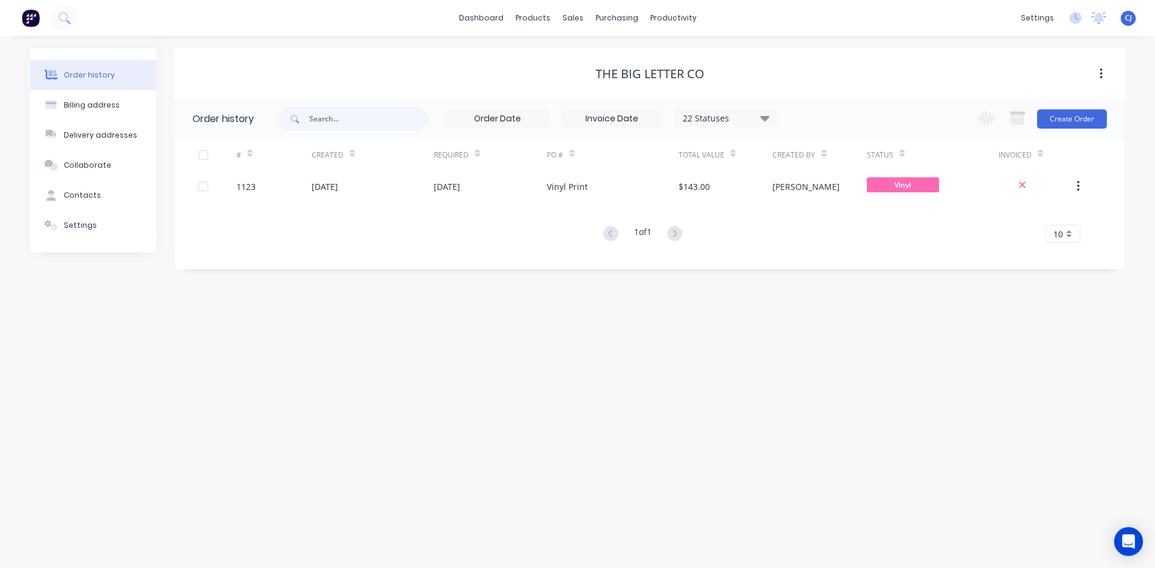
click at [103, 79] on div "Order history" at bounding box center [89, 75] width 51 height 11
